Goal: Task Accomplishment & Management: Manage account settings

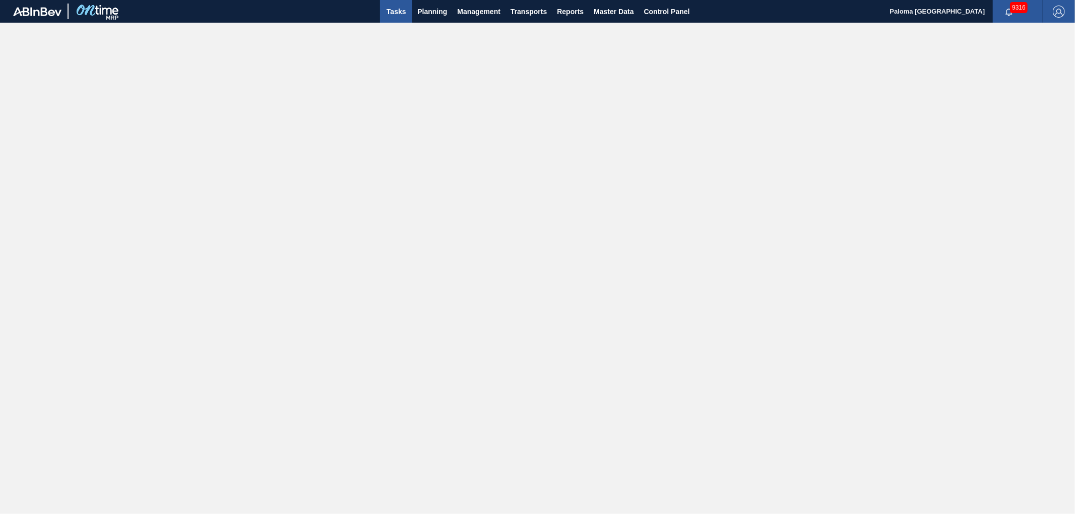
click at [623, 13] on span "Master Data" at bounding box center [613, 12] width 40 height 12
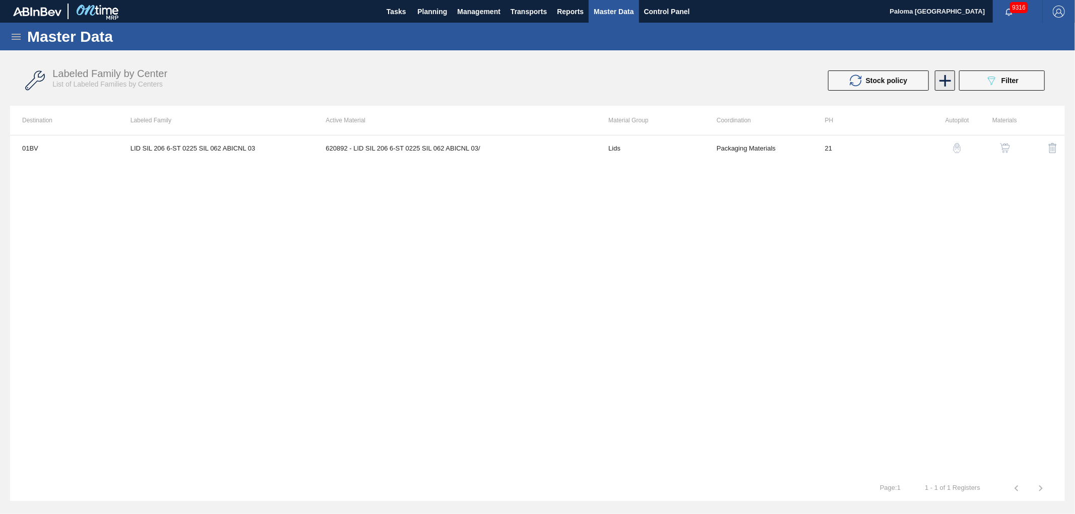
click at [943, 83] on icon at bounding box center [945, 81] width 20 height 20
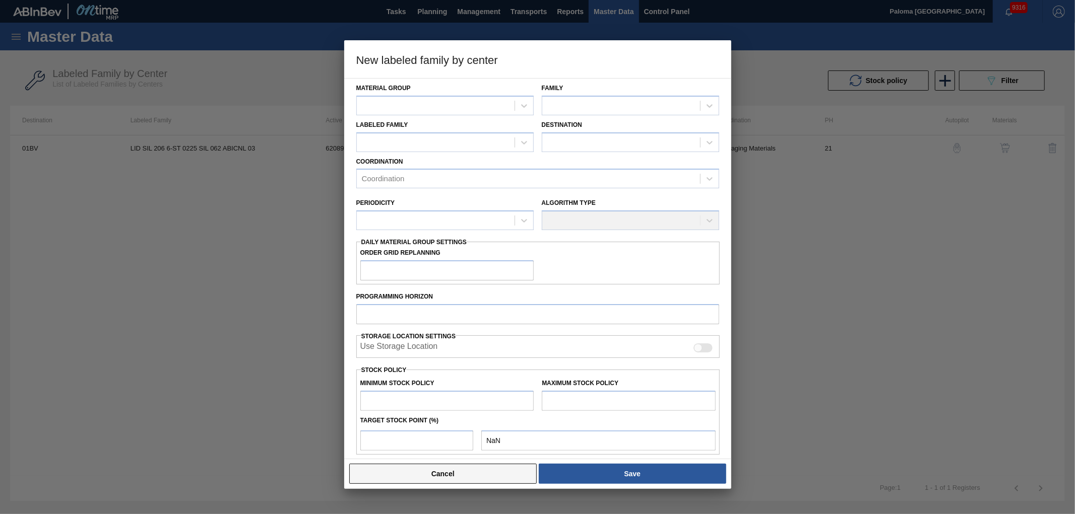
click at [490, 476] on button "Cancel" at bounding box center [443, 474] width 188 height 20
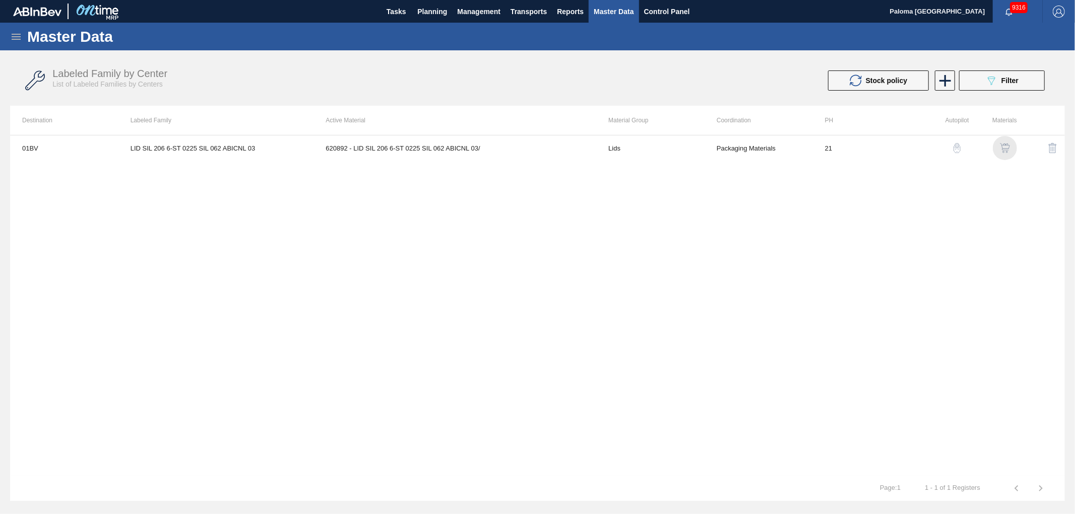
click at [1008, 151] on img "button" at bounding box center [1005, 148] width 10 height 10
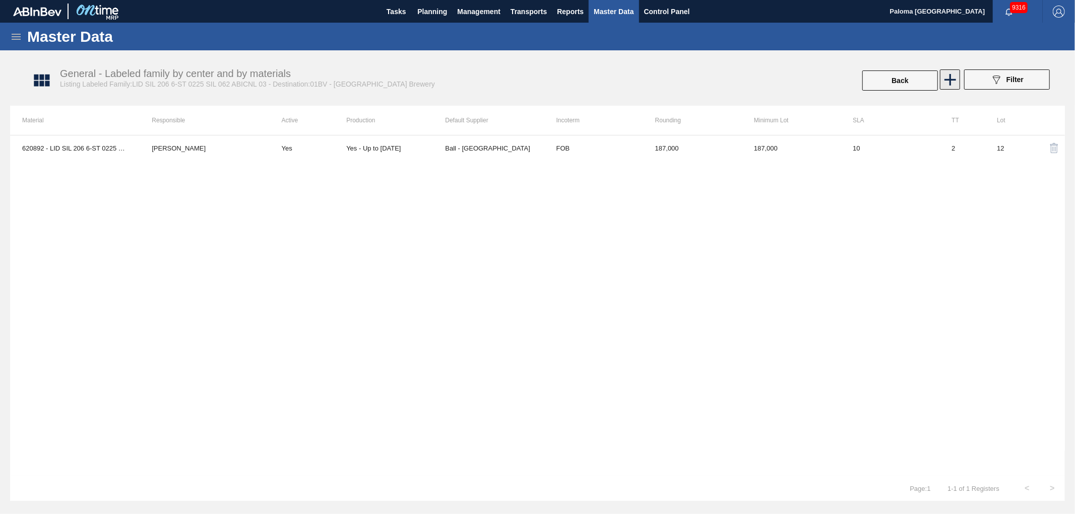
click at [953, 82] on icon at bounding box center [950, 80] width 20 height 20
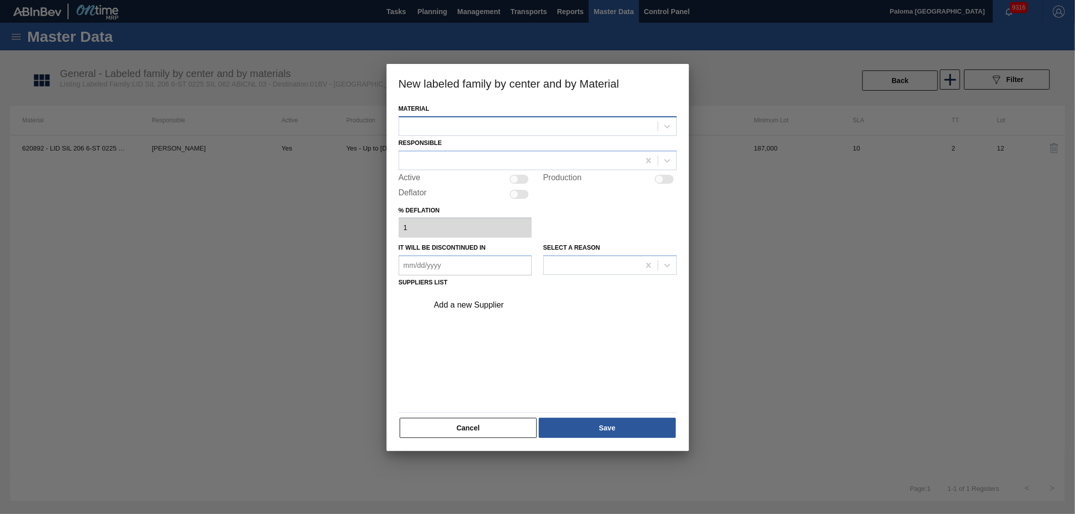
click at [490, 129] on div at bounding box center [528, 126] width 258 height 15
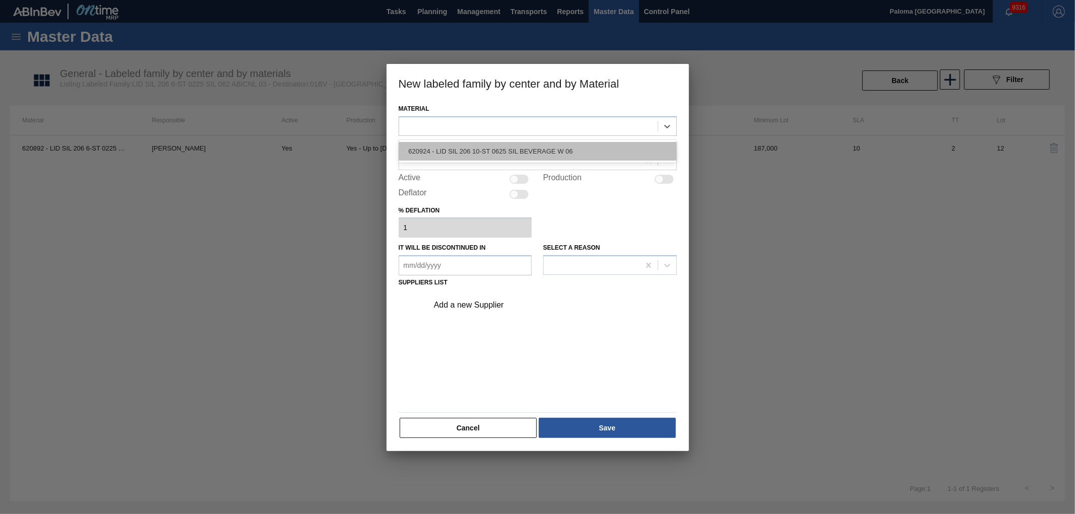
click at [492, 149] on div "620924 - LID SIL 206 10-ST 0625 SIL BEVERAGE W 06" at bounding box center [538, 151] width 278 height 19
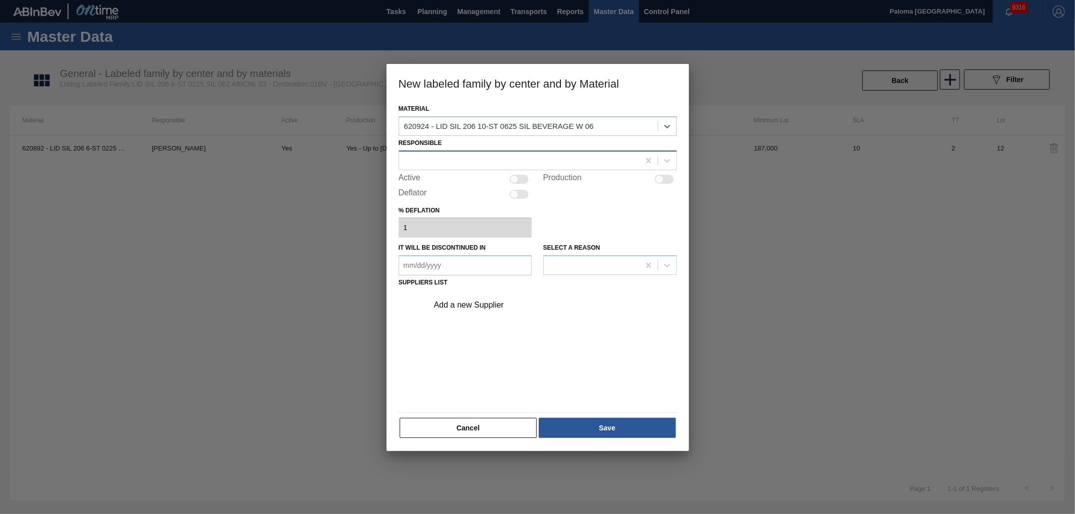
click at [482, 155] on div at bounding box center [519, 160] width 240 height 15
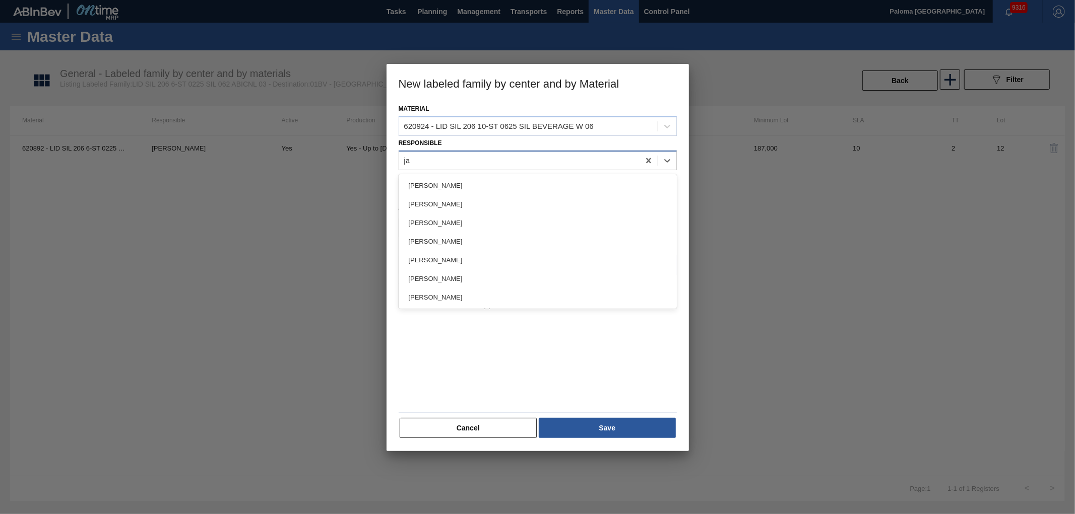
type input "jac"
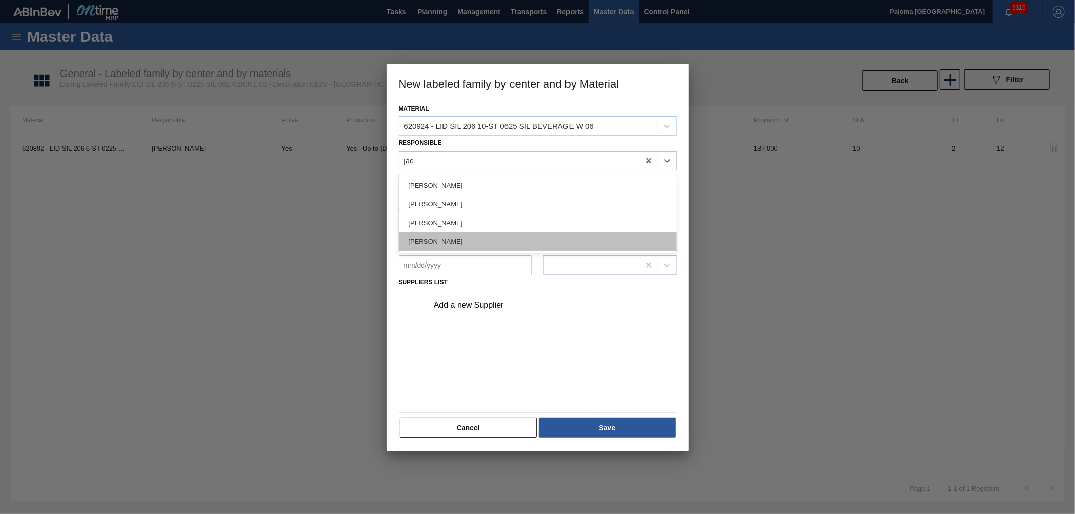
click at [477, 239] on div "[PERSON_NAME]" at bounding box center [538, 241] width 278 height 19
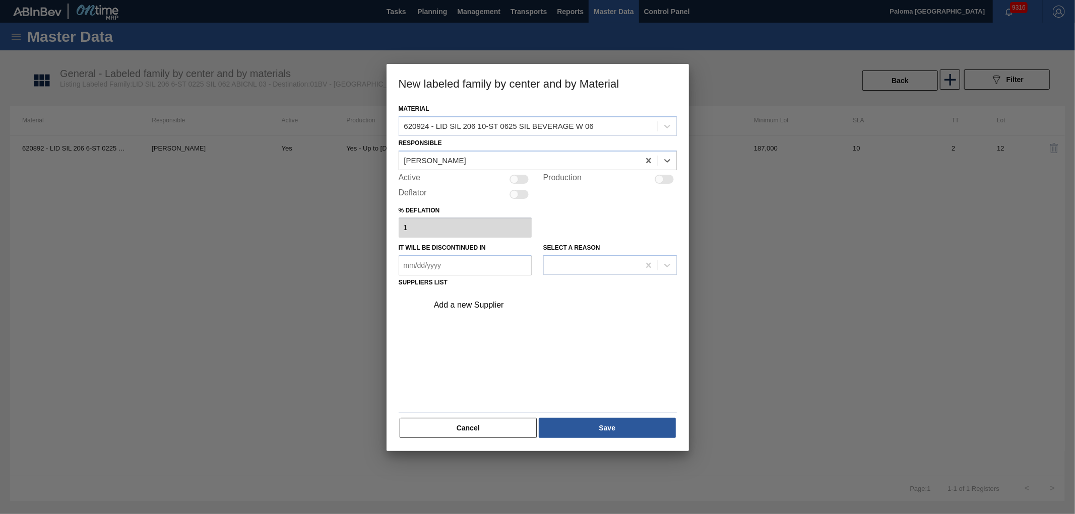
click at [514, 175] on div at bounding box center [514, 179] width 9 height 9
checkbox input "true"
click at [522, 178] on div at bounding box center [524, 179] width 9 height 9
checkbox input "false"
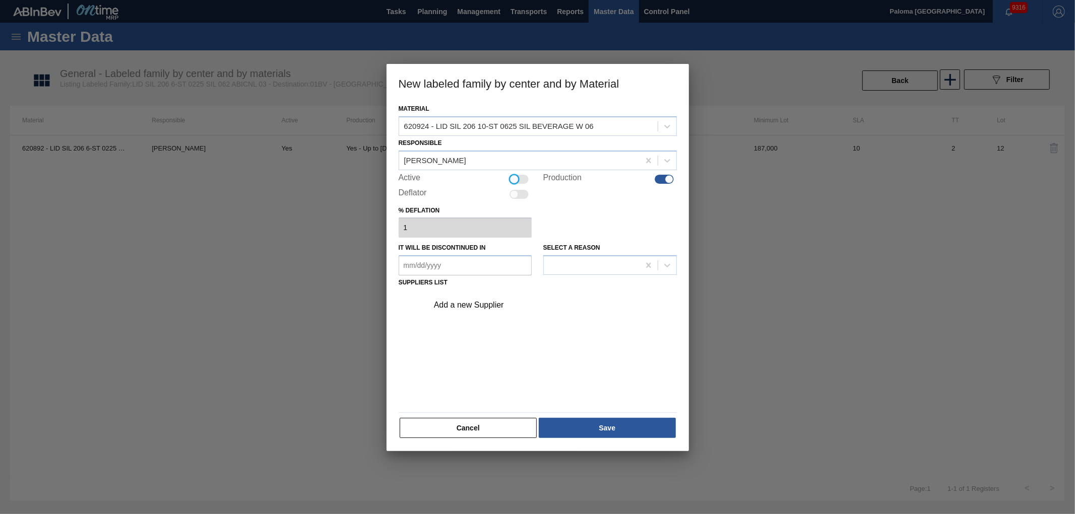
drag, startPoint x: 666, startPoint y: 178, endPoint x: 636, endPoint y: 183, distance: 30.1
click at [666, 178] on div at bounding box center [669, 179] width 9 height 9
checkbox input "false"
click at [485, 303] on div "Add a new Supplier" at bounding box center [532, 305] width 197 height 9
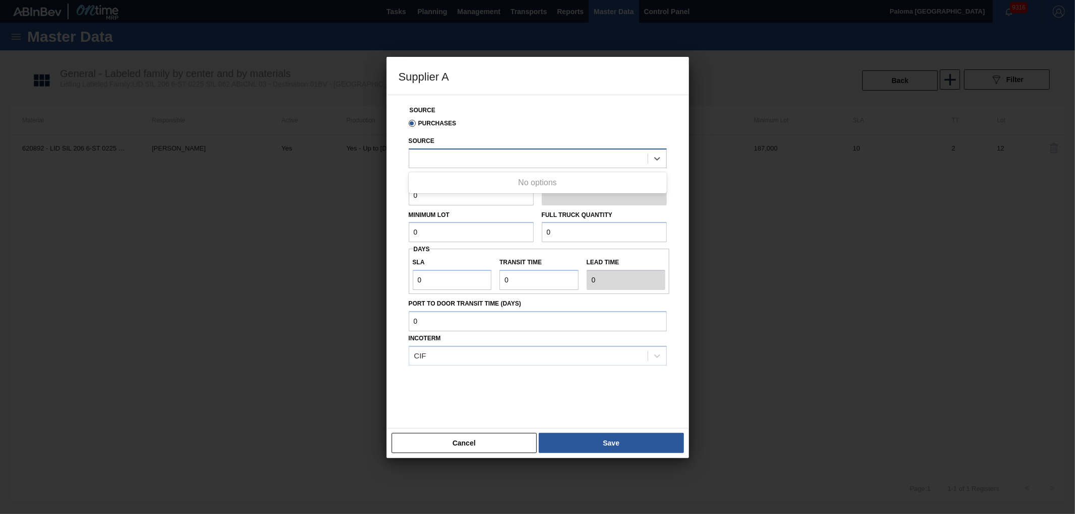
click at [432, 158] on div at bounding box center [528, 158] width 238 height 15
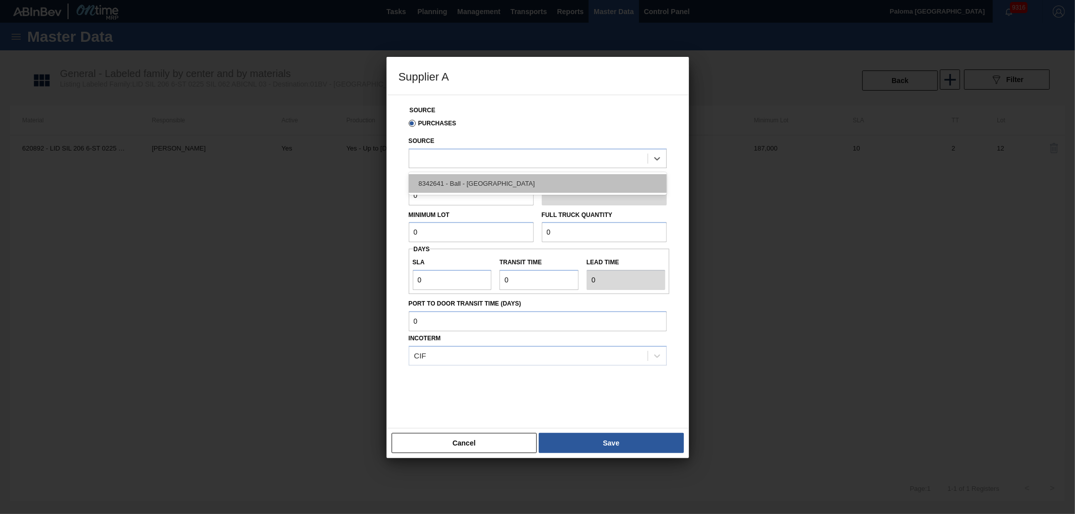
click at [444, 180] on div "8342641 - Ball - [GEOGRAPHIC_DATA]" at bounding box center [538, 183] width 258 height 19
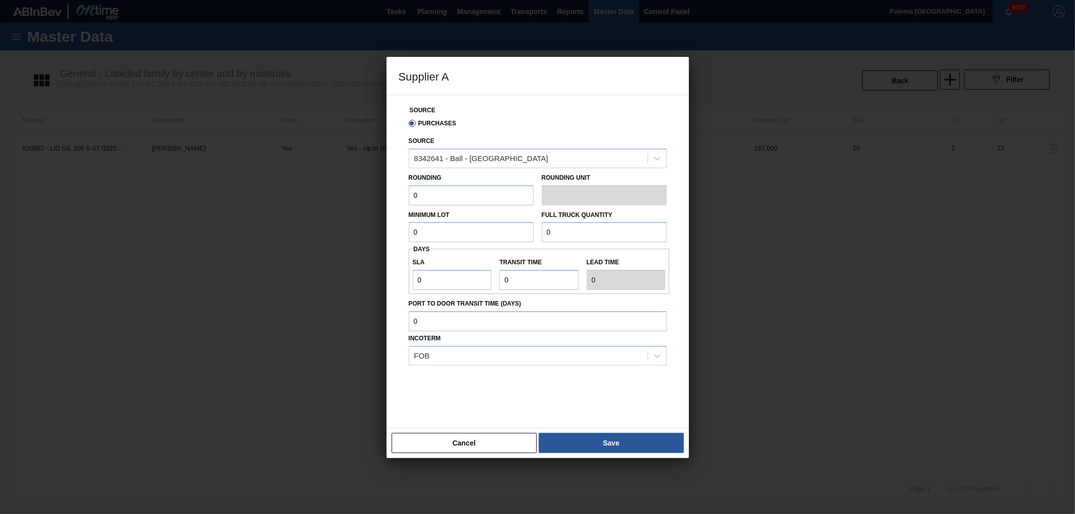
drag, startPoint x: 526, startPoint y: 228, endPoint x: 380, endPoint y: 228, distance: 146.6
click at [388, 229] on div "Source Purchases Source 8342641 - Ball - Parque Industrial Finsa Rounding 0 Rou…" at bounding box center [537, 262] width 302 height 334
type input "187"
click at [428, 194] on input "0" at bounding box center [471, 195] width 125 height 20
type input "187"
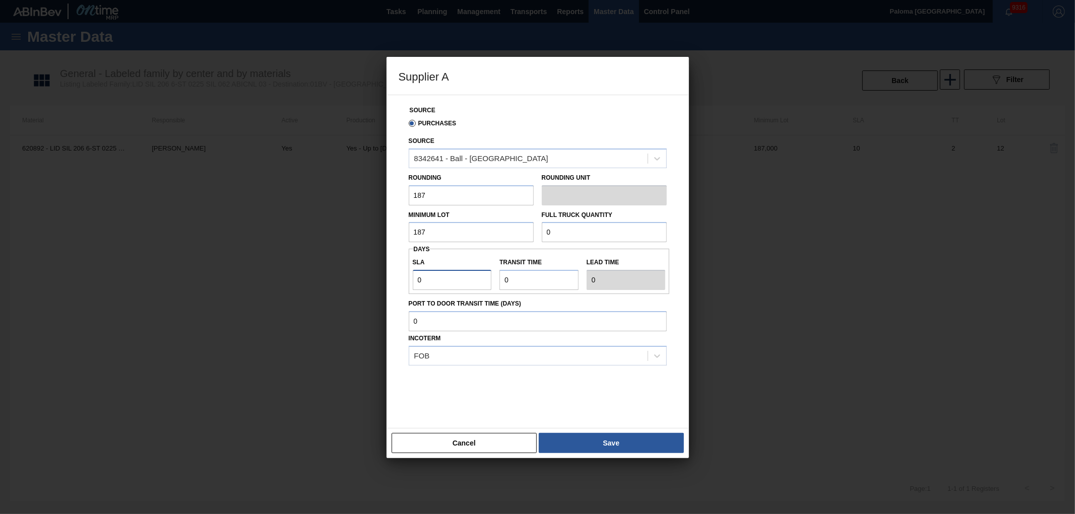
drag, startPoint x: 448, startPoint y: 281, endPoint x: 374, endPoint y: 277, distance: 74.2
click at [374, 277] on div "Supplier A Source Purchases Source 8342641 - Ball - Parque Industrial Finsa Rou…" at bounding box center [537, 257] width 1075 height 514
type input "1"
type input "10"
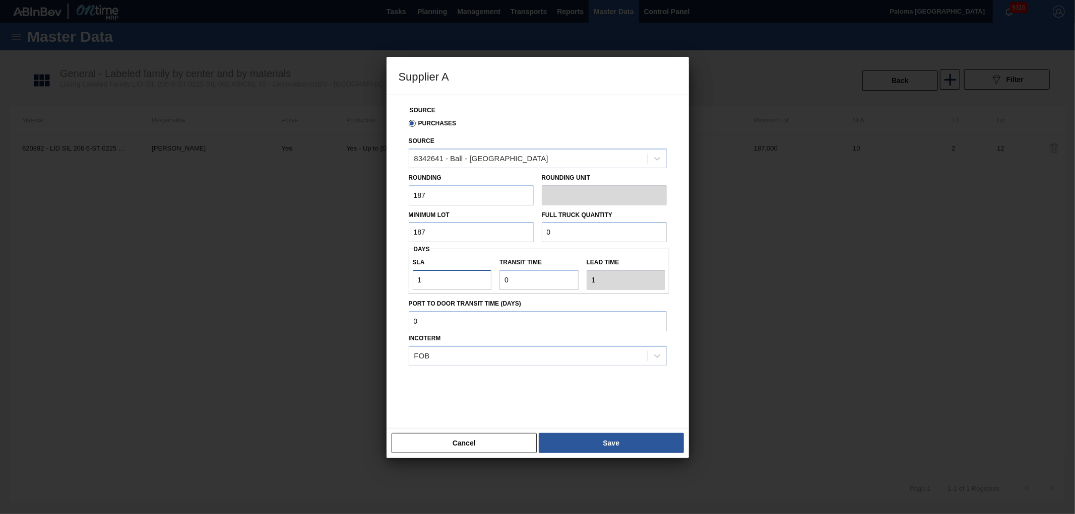
type input "10"
drag, startPoint x: 518, startPoint y: 280, endPoint x: 472, endPoint y: 284, distance: 46.5
click at [472, 284] on div "SLA 10 Transit time Lead time 10" at bounding box center [539, 271] width 261 height 37
type input "2"
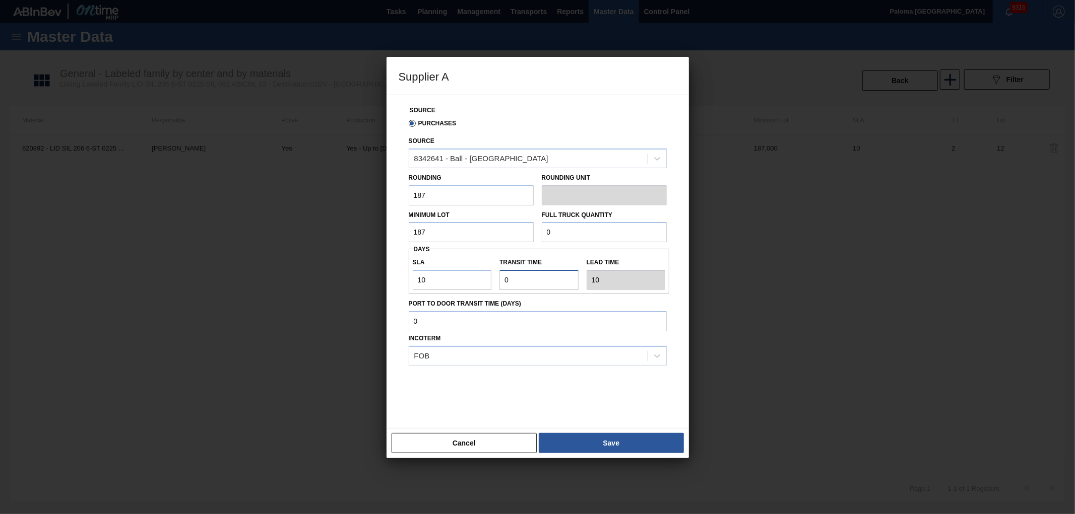
type input "12"
type input "2"
click at [597, 447] on button "Save" at bounding box center [611, 443] width 145 height 20
type input "Pallets"
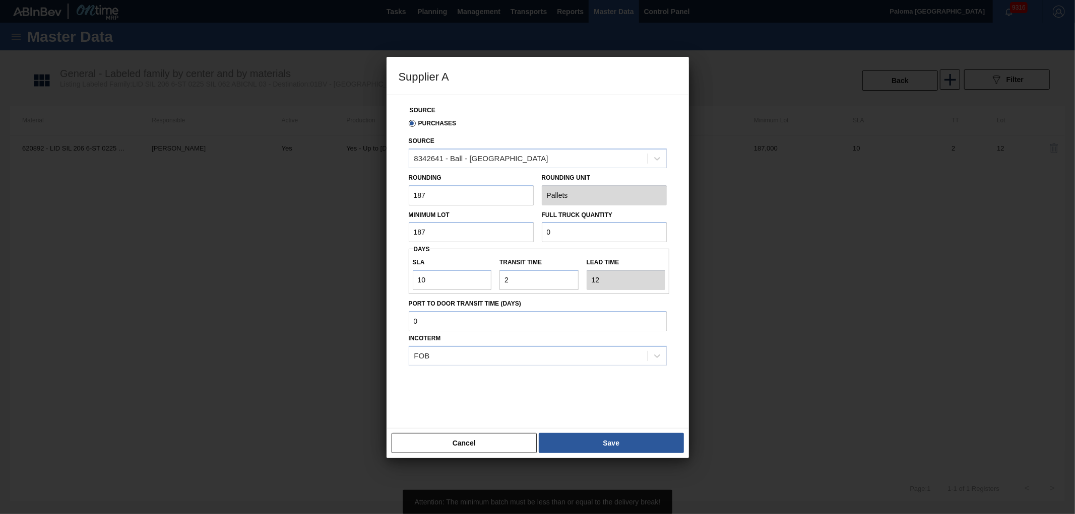
click at [563, 228] on input "0" at bounding box center [604, 232] width 125 height 20
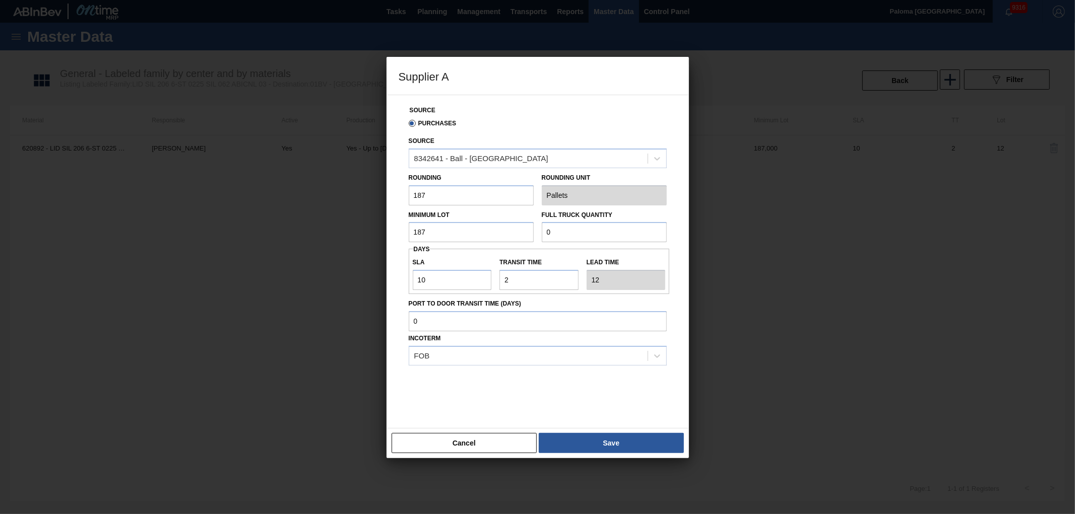
drag, startPoint x: 559, startPoint y: 229, endPoint x: 517, endPoint y: 230, distance: 42.3
click at [518, 230] on div "Minimum Lot 187 Full Truck Quantity 0" at bounding box center [538, 224] width 266 height 37
type input "100"
click at [589, 435] on button "Save" at bounding box center [611, 443] width 145 height 20
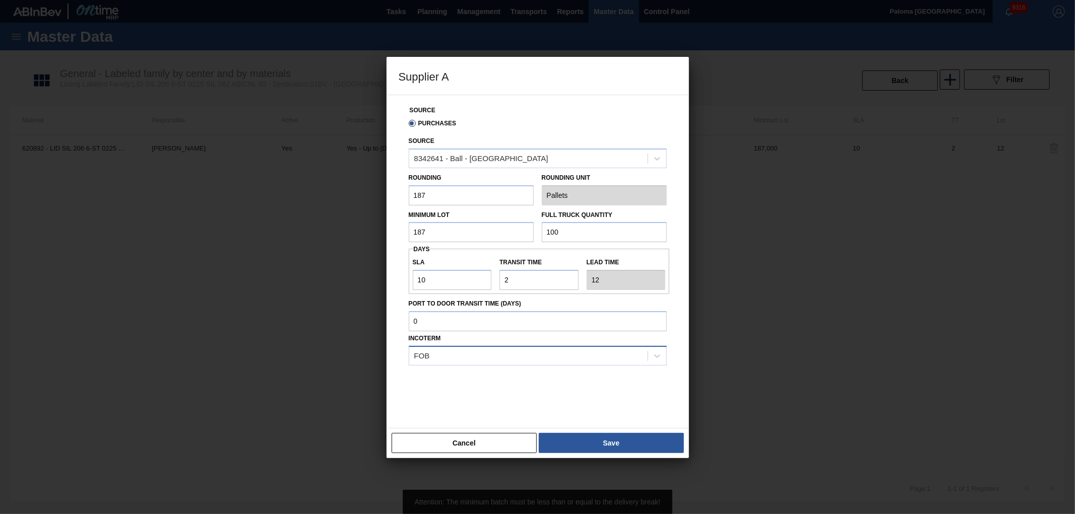
click at [480, 360] on div "FOB" at bounding box center [528, 356] width 238 height 15
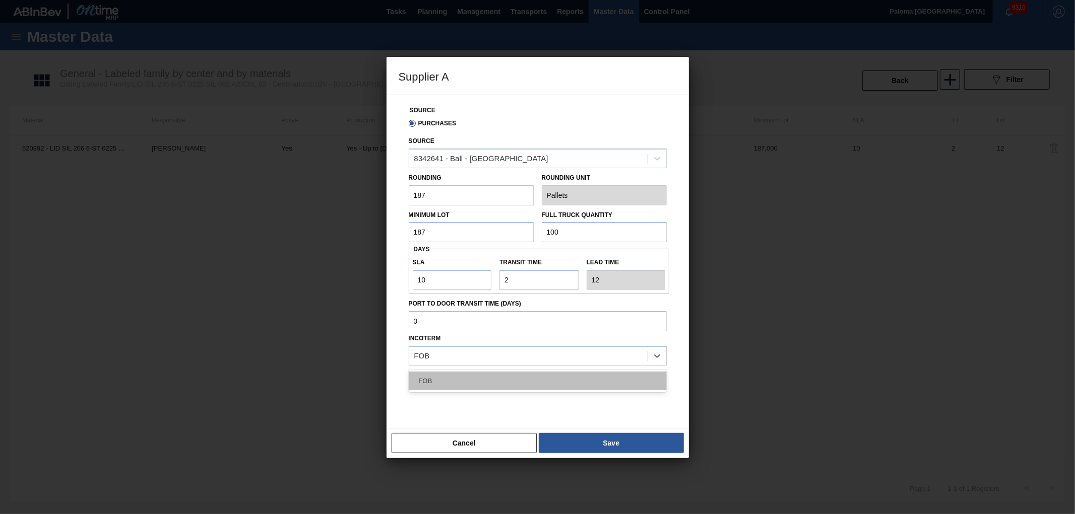
click at [480, 379] on div "FOB" at bounding box center [538, 381] width 258 height 19
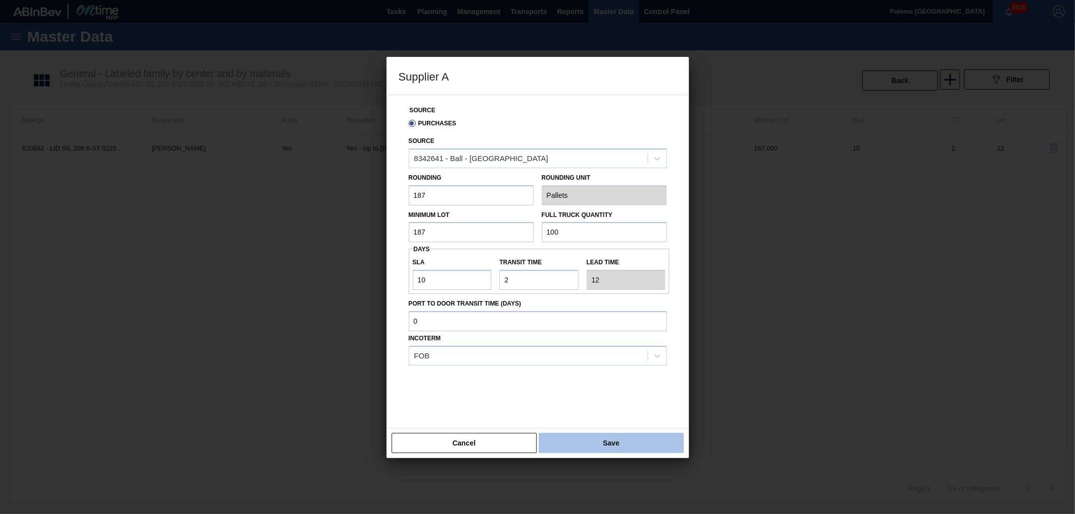
click at [602, 442] on button "Save" at bounding box center [611, 443] width 145 height 20
click at [537, 449] on div "Cancel Save" at bounding box center [537, 443] width 302 height 30
click at [507, 441] on button "Cancel" at bounding box center [464, 443] width 146 height 20
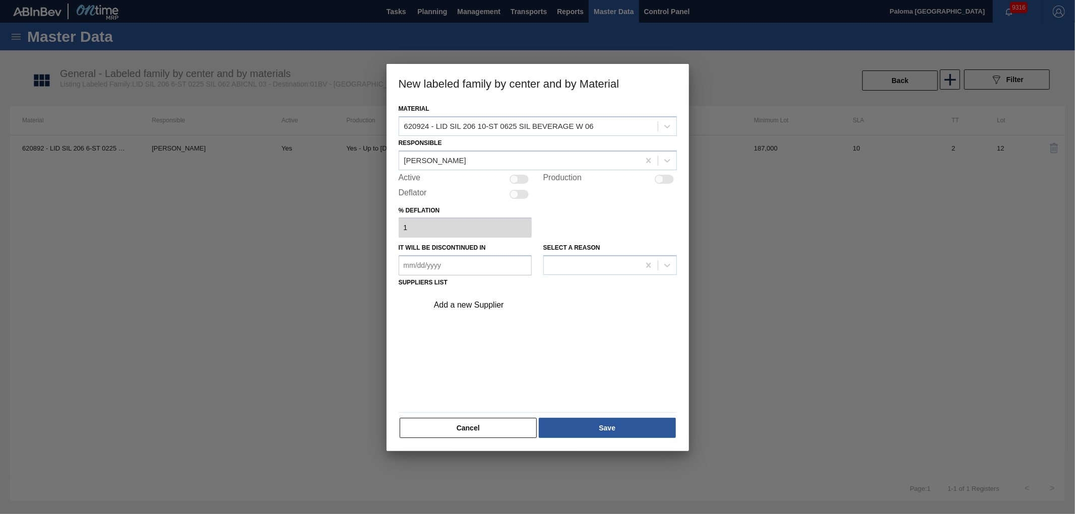
click at [507, 440] on div "Material 620924 - LID SIL 206 10-ST 0625 SIL BEVERAGE W 06 Responsible [PERSON_…" at bounding box center [537, 277] width 302 height 350
drag, startPoint x: 490, startPoint y: 425, endPoint x: 524, endPoint y: 420, distance: 34.6
click at [490, 425] on button "Cancel" at bounding box center [469, 428] width 138 height 20
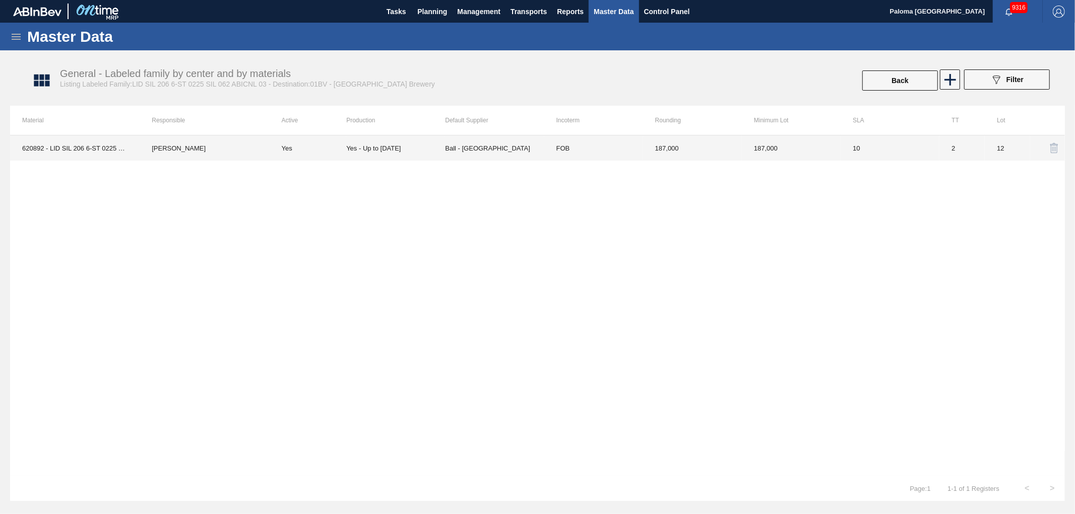
click at [743, 152] on td "187,000" at bounding box center [791, 148] width 99 height 25
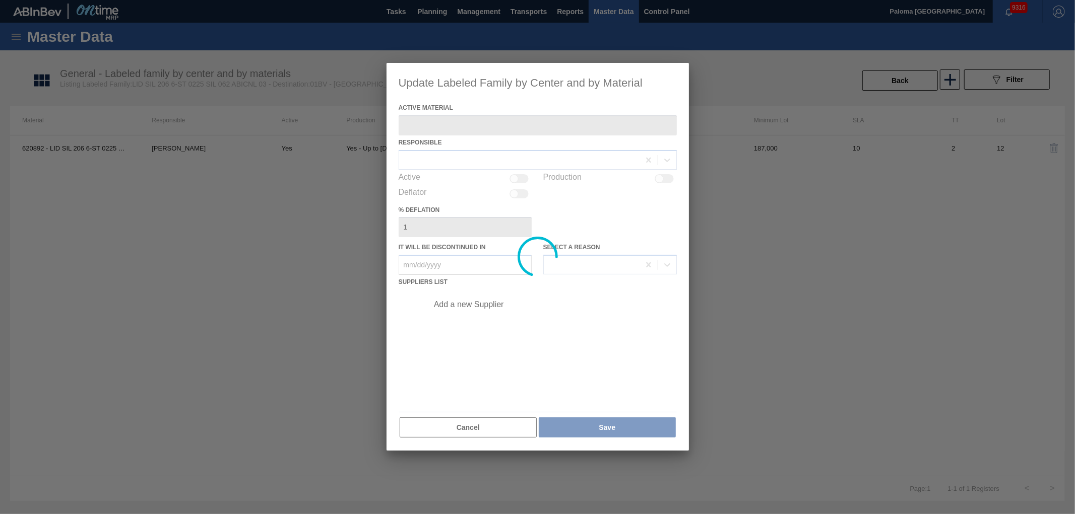
type Material "620892 - LID SIL 206 6-ST 0225 SIL 062 ABICNL 03/"
checkbox input "true"
type in "[DATE]"
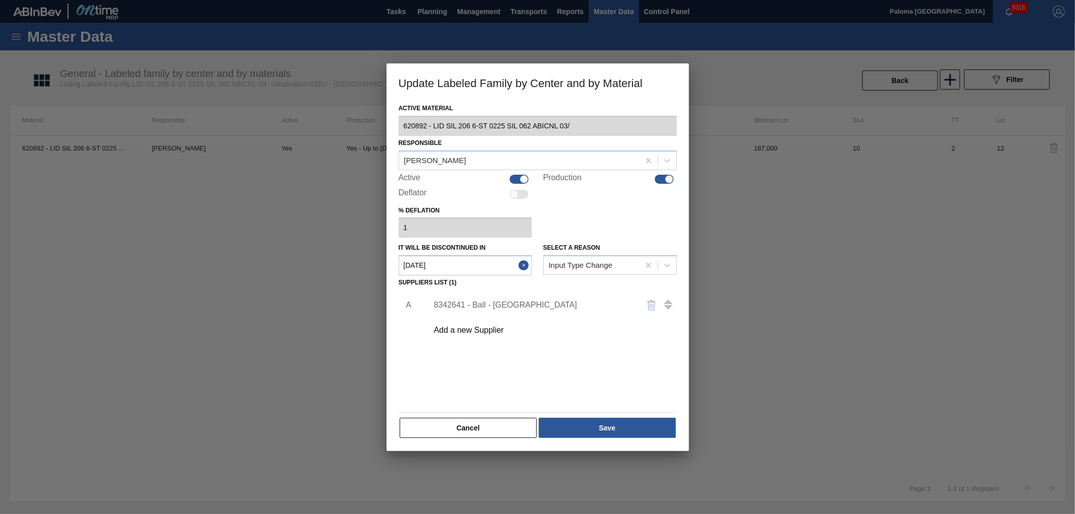
click at [491, 301] on div "8342641 - Ball - [GEOGRAPHIC_DATA]" at bounding box center [532, 305] width 197 height 9
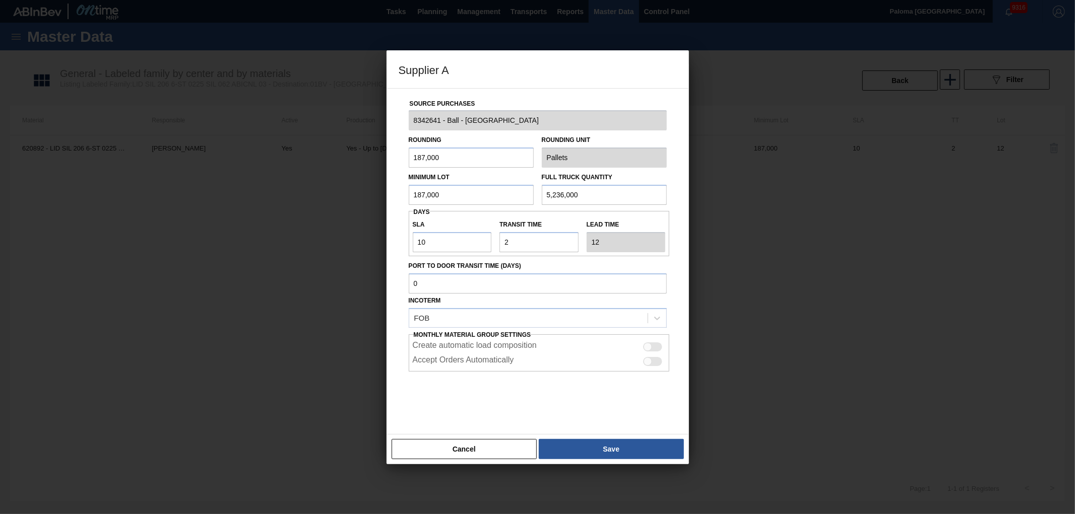
drag, startPoint x: 585, startPoint y: 190, endPoint x: 512, endPoint y: 195, distance: 73.2
click at [512, 195] on div "Minimum Lot 187,000 Full Truck Quantity 5,236,000" at bounding box center [538, 186] width 266 height 37
drag, startPoint x: 463, startPoint y: 191, endPoint x: 379, endPoint y: 193, distance: 83.7
click at [379, 193] on div "Supplier A Source Purchases 8342641 - Ball - Parque Industrial Finsa Rounding 1…" at bounding box center [537, 257] width 1075 height 514
click at [521, 455] on button "Cancel" at bounding box center [464, 449] width 146 height 20
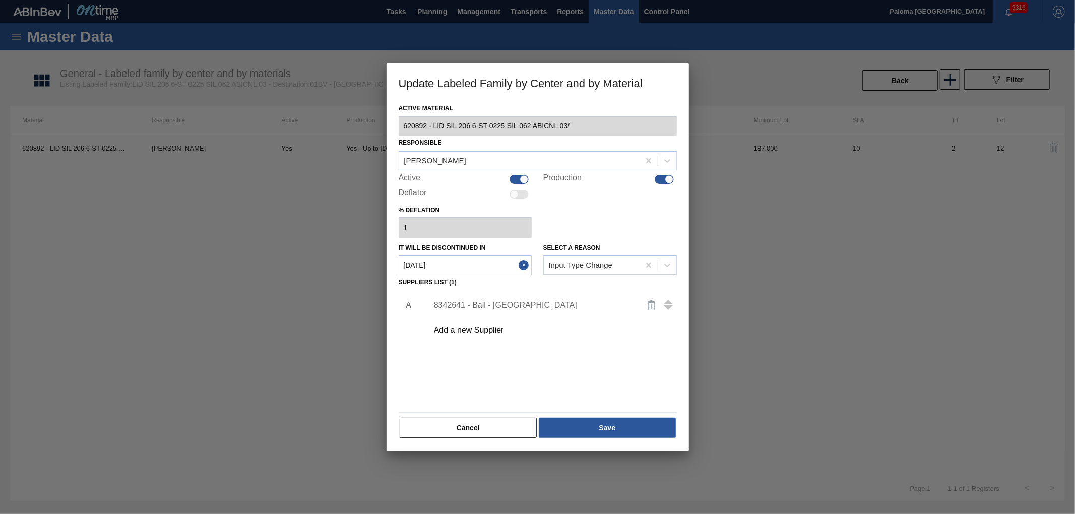
click at [476, 330] on div "Add a new Supplier" at bounding box center [532, 330] width 197 height 9
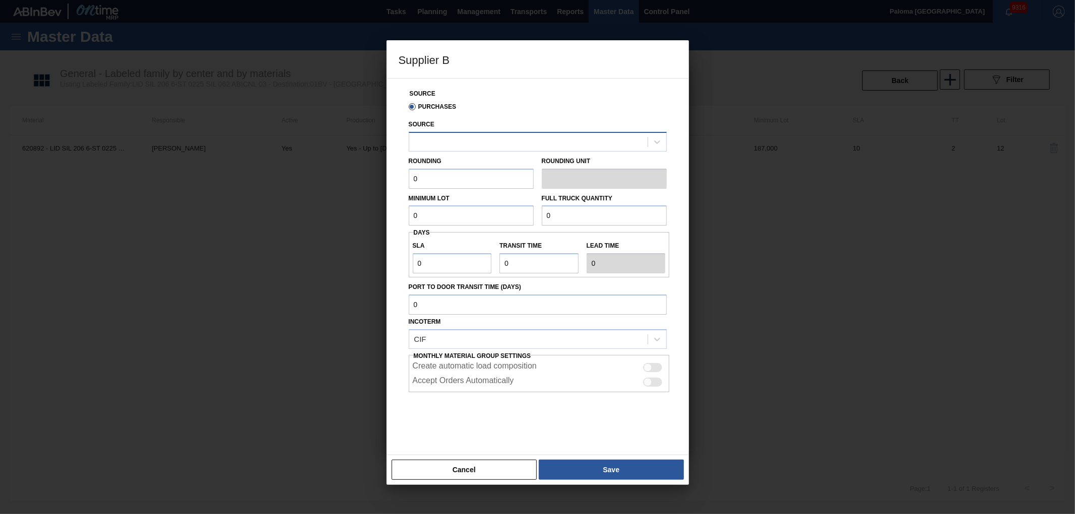
click at [481, 143] on div at bounding box center [528, 142] width 238 height 15
click at [482, 476] on button "Cancel" at bounding box center [464, 470] width 146 height 20
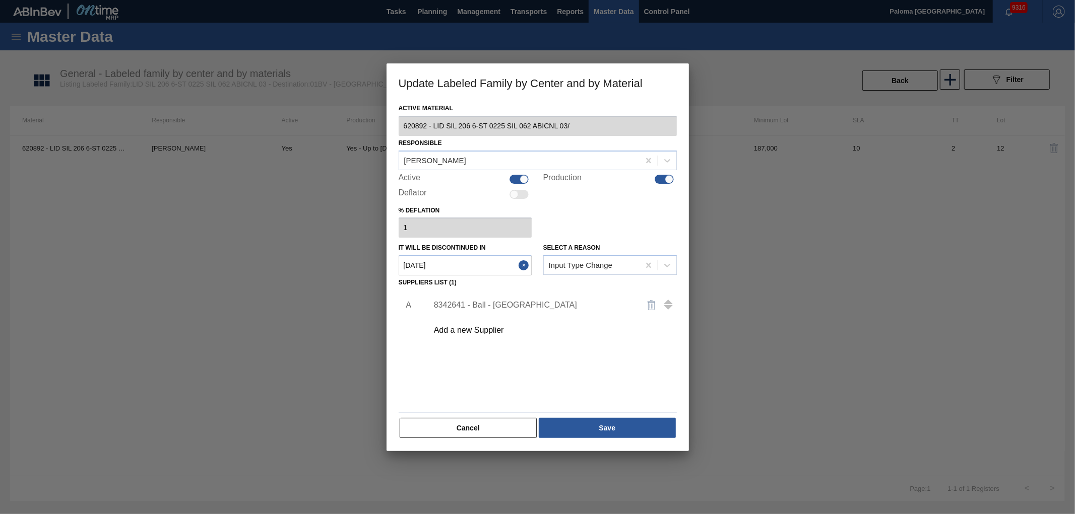
click at [512, 419] on button "Cancel" at bounding box center [469, 428] width 138 height 20
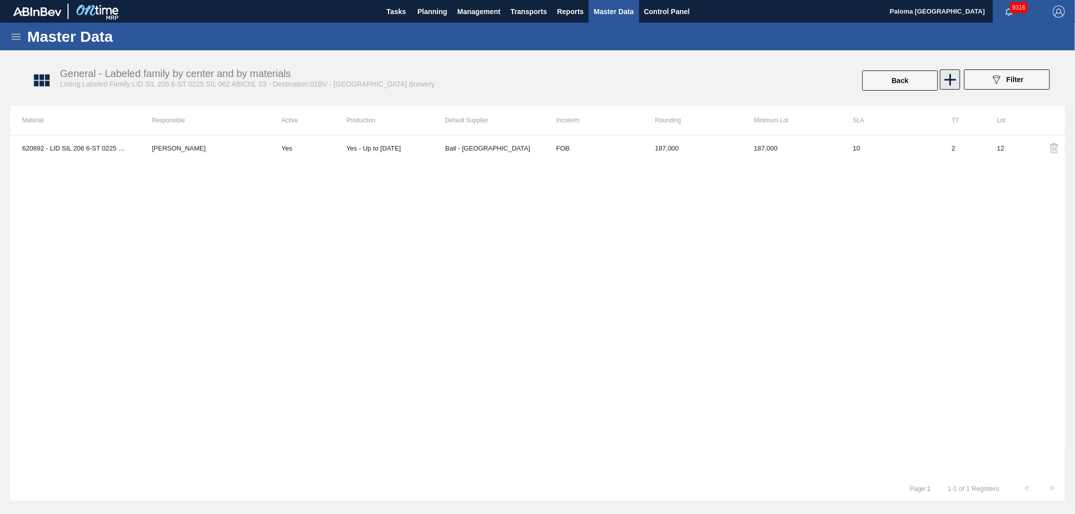
click at [956, 81] on icon at bounding box center [950, 80] width 20 height 20
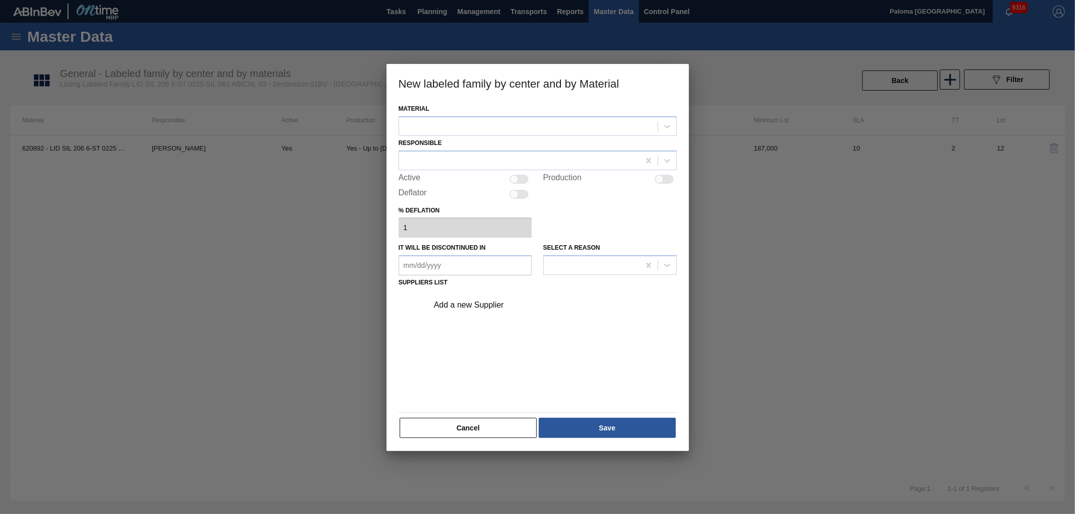
click at [435, 122] on div at bounding box center [528, 126] width 258 height 15
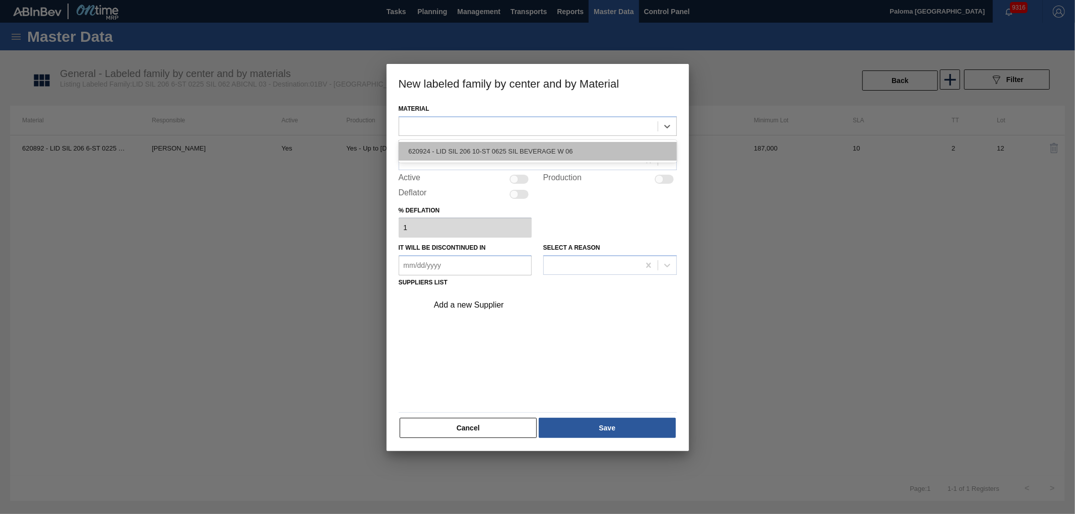
click at [440, 145] on div "620924 - LID SIL 206 10-ST 0625 SIL BEVERAGE W 06" at bounding box center [538, 151] width 278 height 19
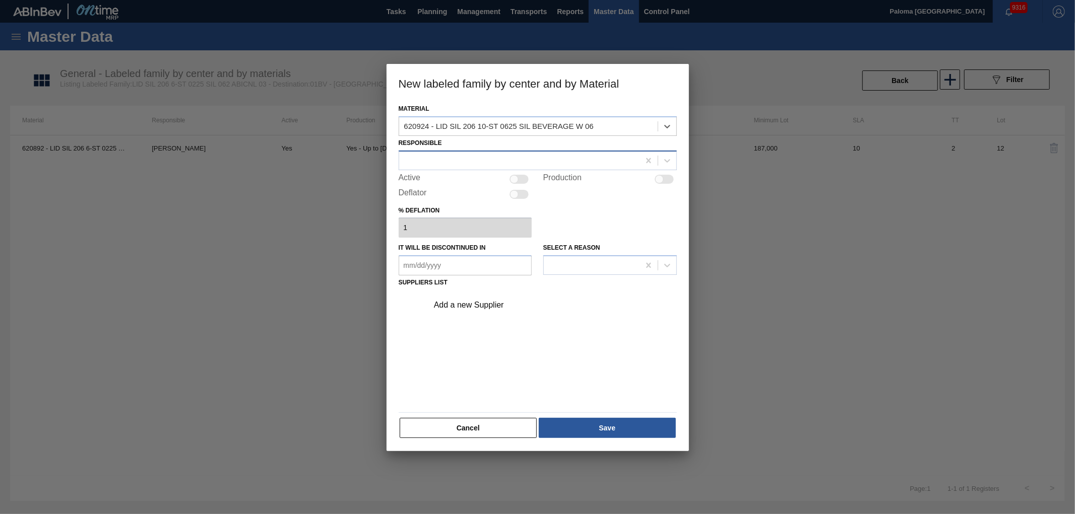
click at [440, 157] on div at bounding box center [519, 160] width 240 height 15
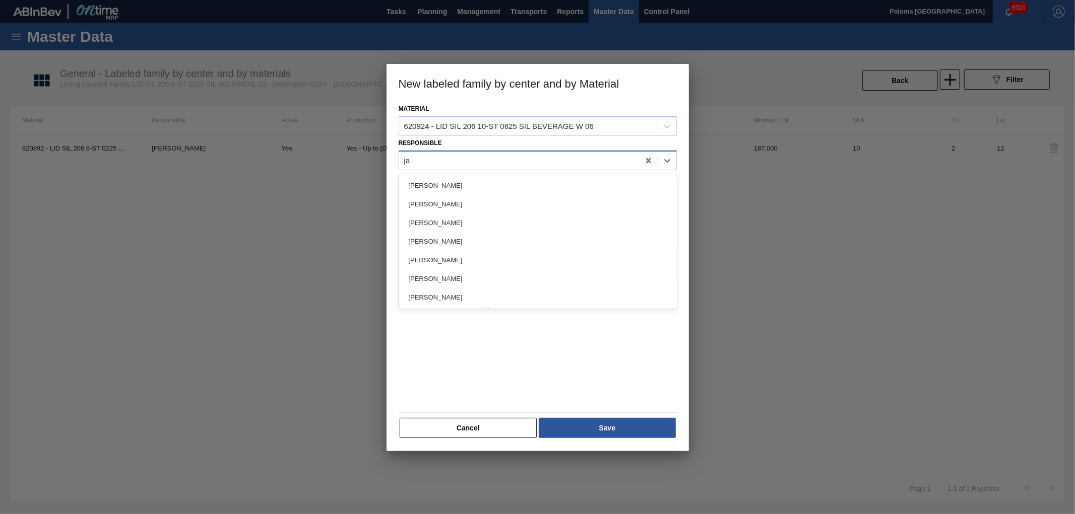
type input "jac"
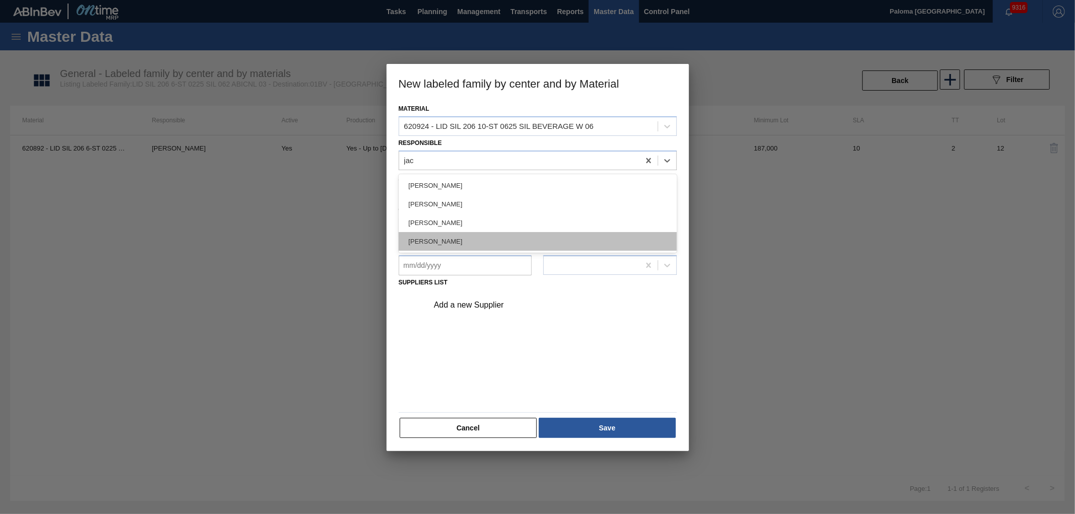
click at [466, 241] on div "[PERSON_NAME]" at bounding box center [538, 241] width 278 height 19
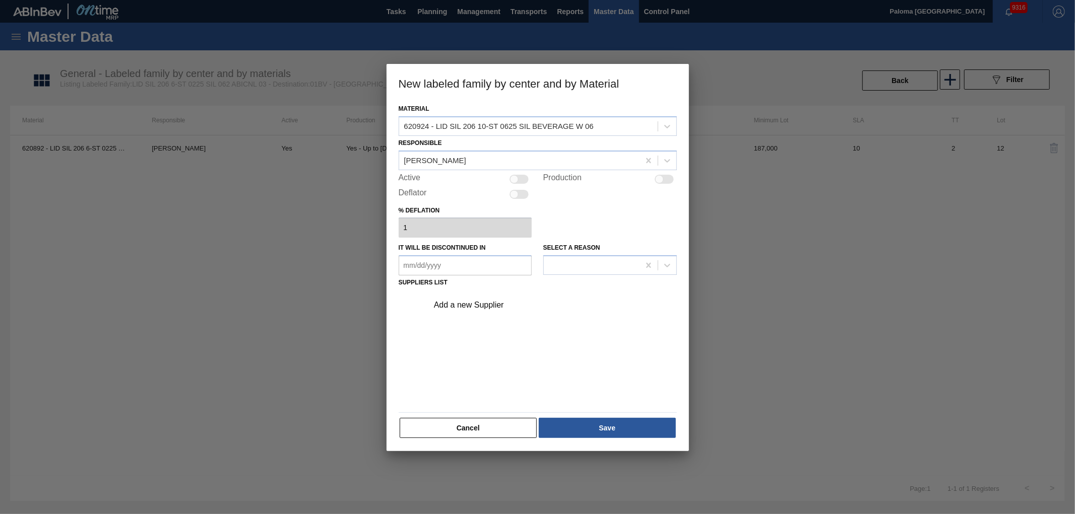
click at [457, 301] on div "Add a new Supplier" at bounding box center [532, 305] width 197 height 9
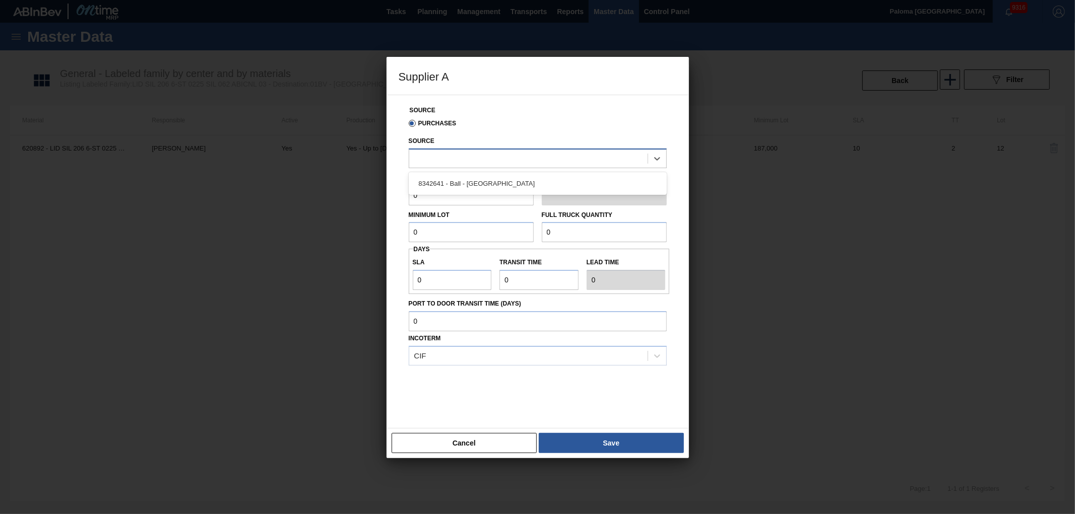
click at [445, 162] on div at bounding box center [528, 158] width 238 height 15
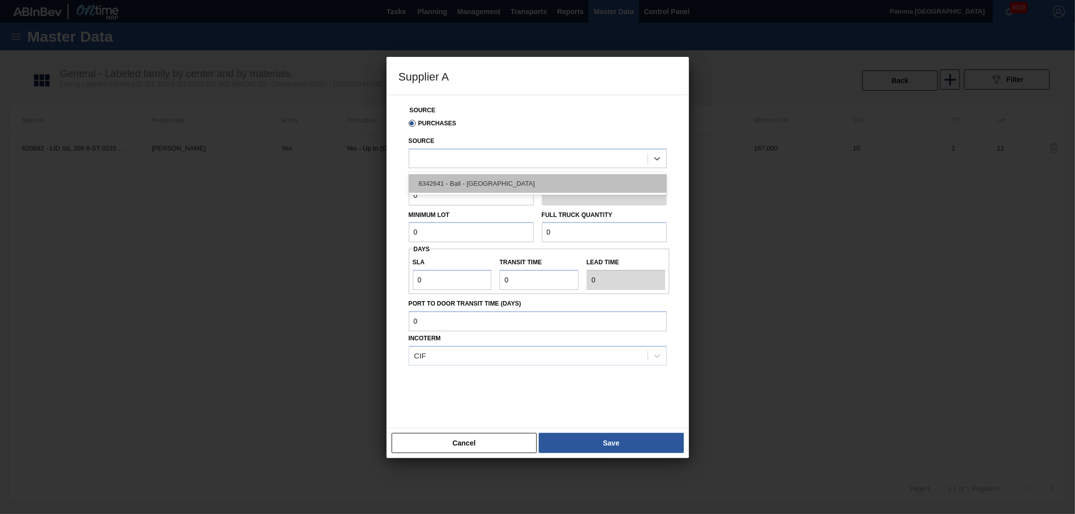
click at [442, 182] on div "8342641 - Ball - [GEOGRAPHIC_DATA]" at bounding box center [538, 183] width 258 height 19
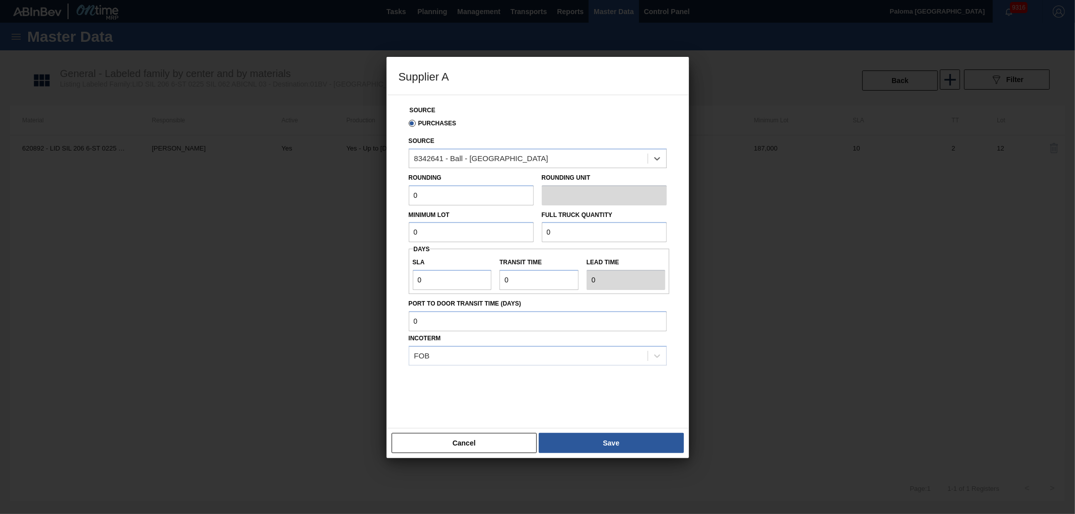
drag, startPoint x: 440, startPoint y: 228, endPoint x: 374, endPoint y: 228, distance: 65.5
click at [374, 228] on div "Supplier A Source Purchases Source option 8342641 - Ball - [GEOGRAPHIC_DATA], s…" at bounding box center [537, 257] width 1075 height 514
paste input "187,00"
type input "187,000"
drag, startPoint x: 432, startPoint y: 195, endPoint x: 375, endPoint y: 197, distance: 56.5
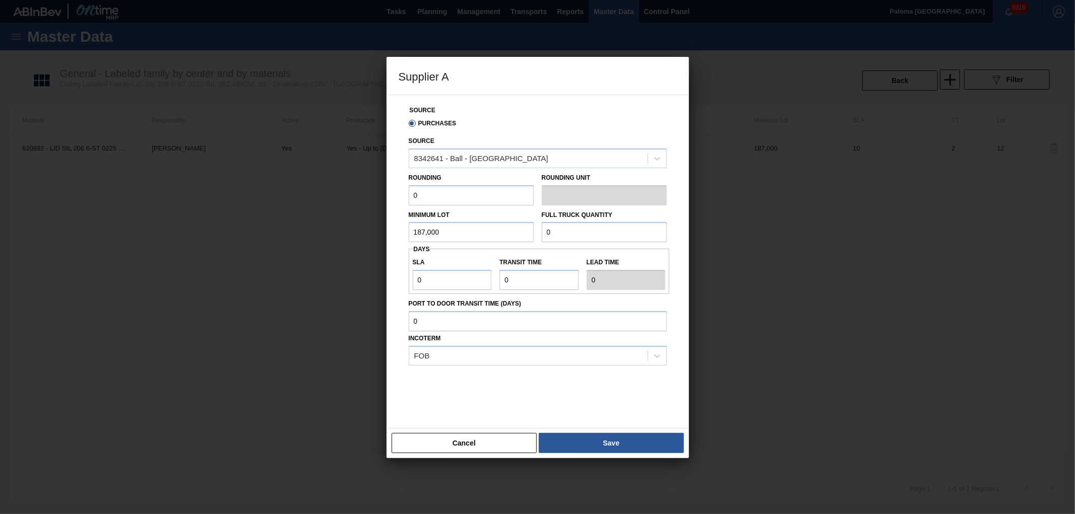
click at [375, 197] on div "Supplier A Source Purchases Source 8342641 - Ball - Parque Industrial Finsa Rou…" at bounding box center [537, 257] width 1075 height 514
paste input "187,00"
type input "187,000"
drag, startPoint x: 577, startPoint y: 236, endPoint x: 519, endPoint y: 235, distance: 58.4
click at [520, 235] on div "Minimum Lot 187,000 Full Truck Quantity 0" at bounding box center [538, 224] width 266 height 37
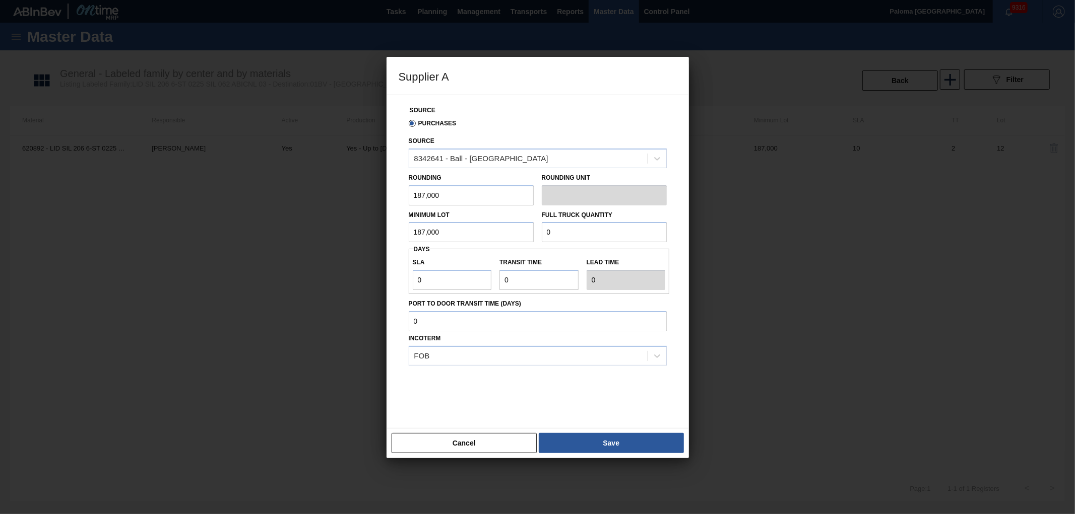
paste input "5,236,00"
type input "5,236,000"
drag, startPoint x: 454, startPoint y: 279, endPoint x: 383, endPoint y: 271, distance: 71.0
click at [384, 271] on div "Supplier A Source Purchases Source 8342641 - Ball - [GEOGRAPHIC_DATA] Rounding …" at bounding box center [537, 257] width 1075 height 514
type input "1"
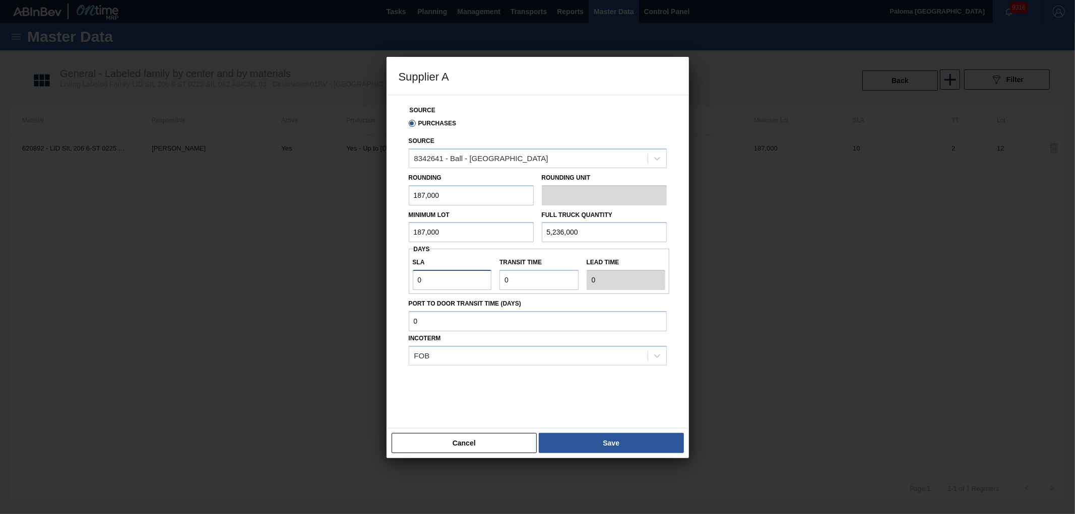
type input "1"
type input "10"
drag, startPoint x: 541, startPoint y: 277, endPoint x: 460, endPoint y: 278, distance: 80.6
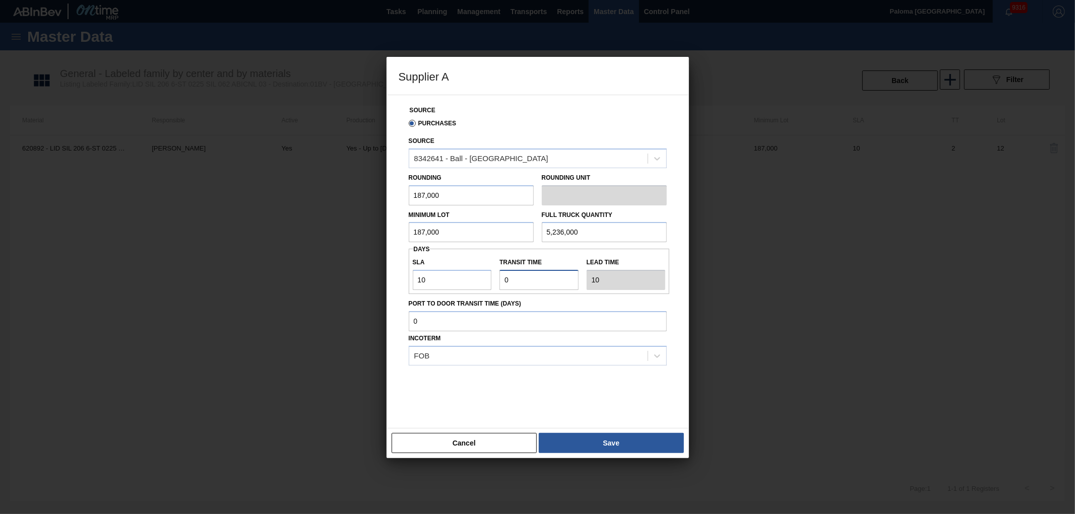
click at [461, 278] on div "SLA 10 Transit time Lead time 10" at bounding box center [539, 271] width 261 height 37
type input "2"
type input "12"
type input "2"
click at [589, 439] on button "Save" at bounding box center [611, 443] width 145 height 20
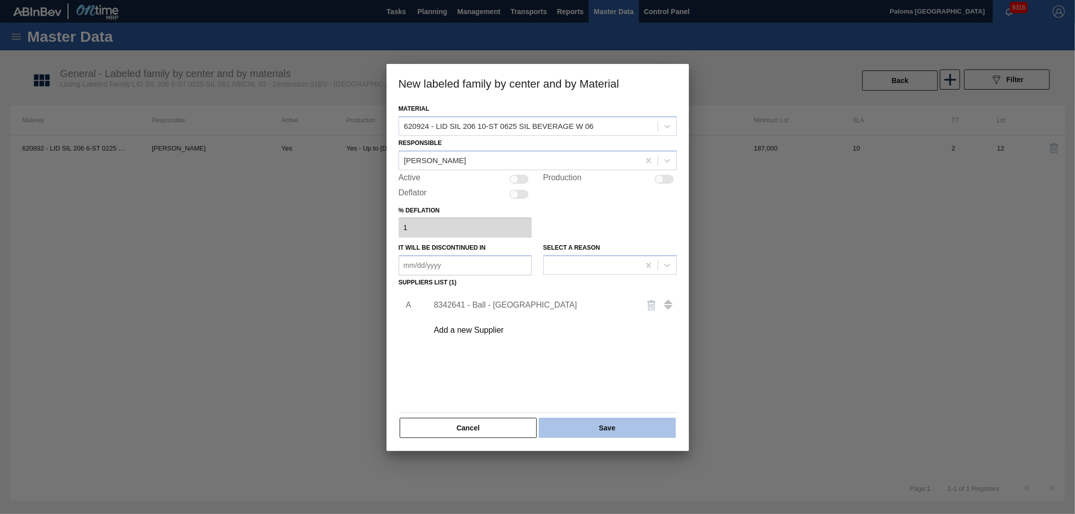
click at [585, 427] on button "Save" at bounding box center [607, 428] width 137 height 20
